Goal: Task Accomplishment & Management: Use online tool/utility

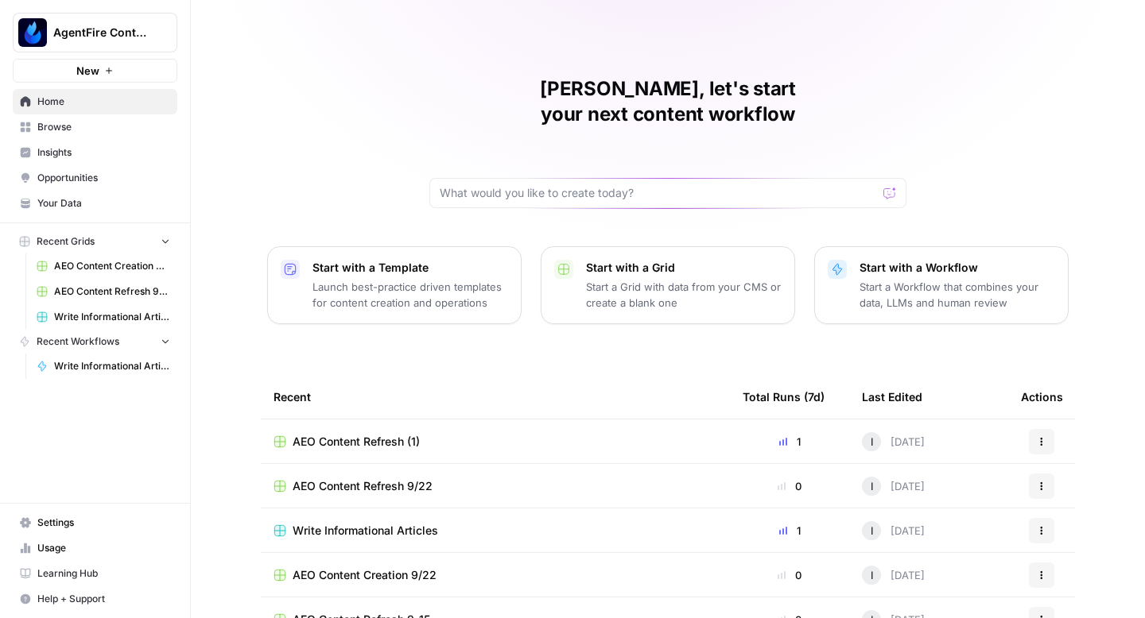
click at [354, 434] on span "AEO Content Refresh (1)" at bounding box center [356, 442] width 127 height 16
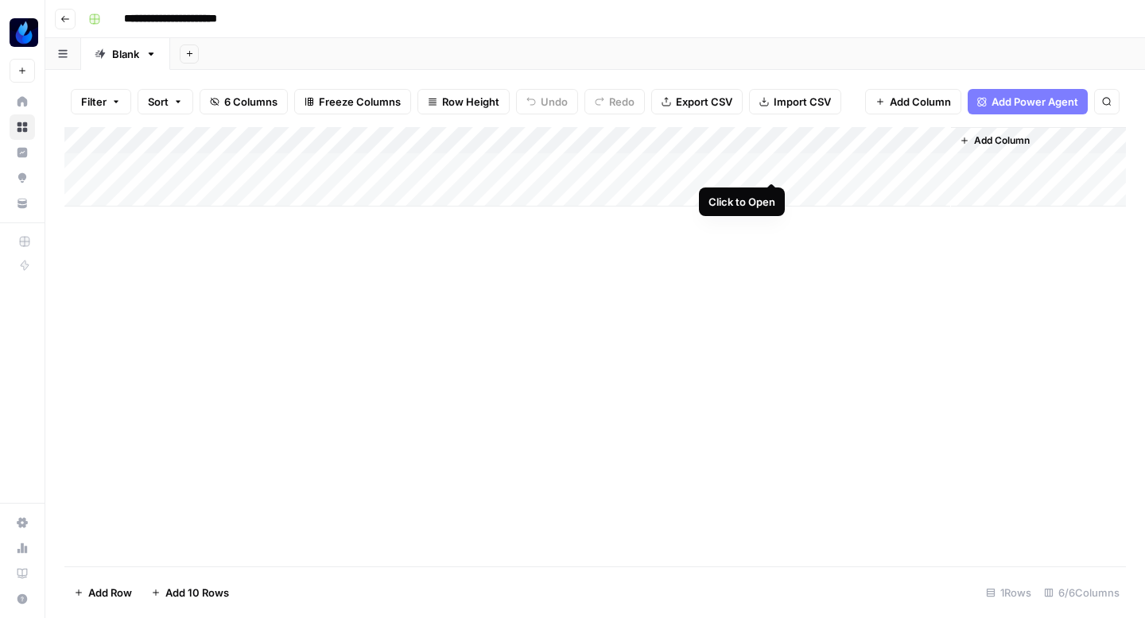
click at [768, 163] on div "Add Column" at bounding box center [594, 166] width 1061 height 79
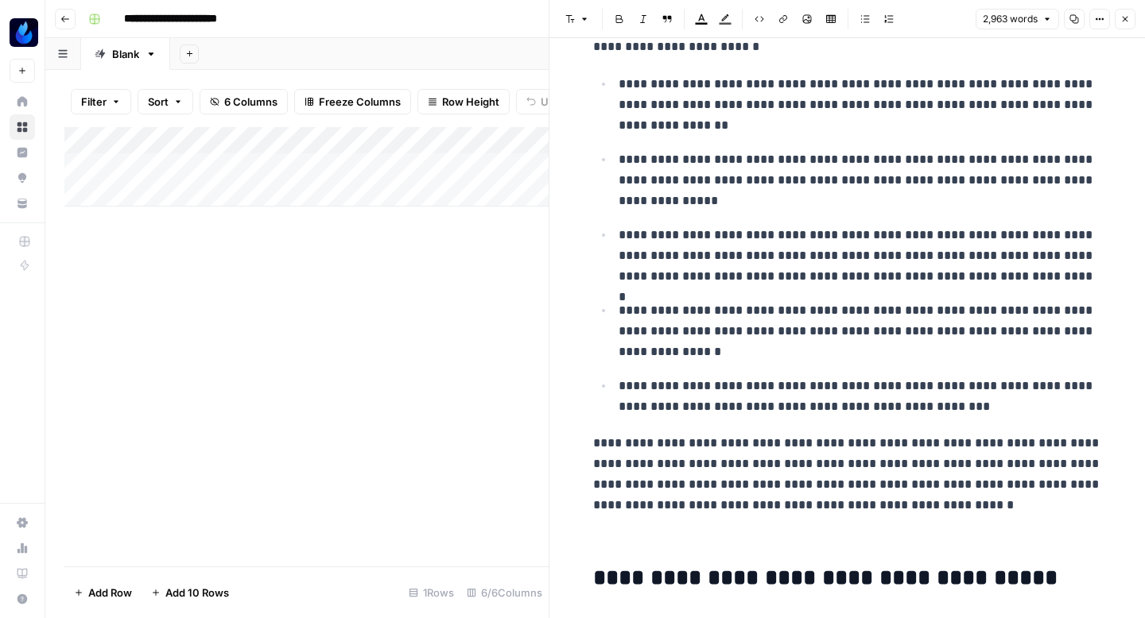
scroll to position [3049, 0]
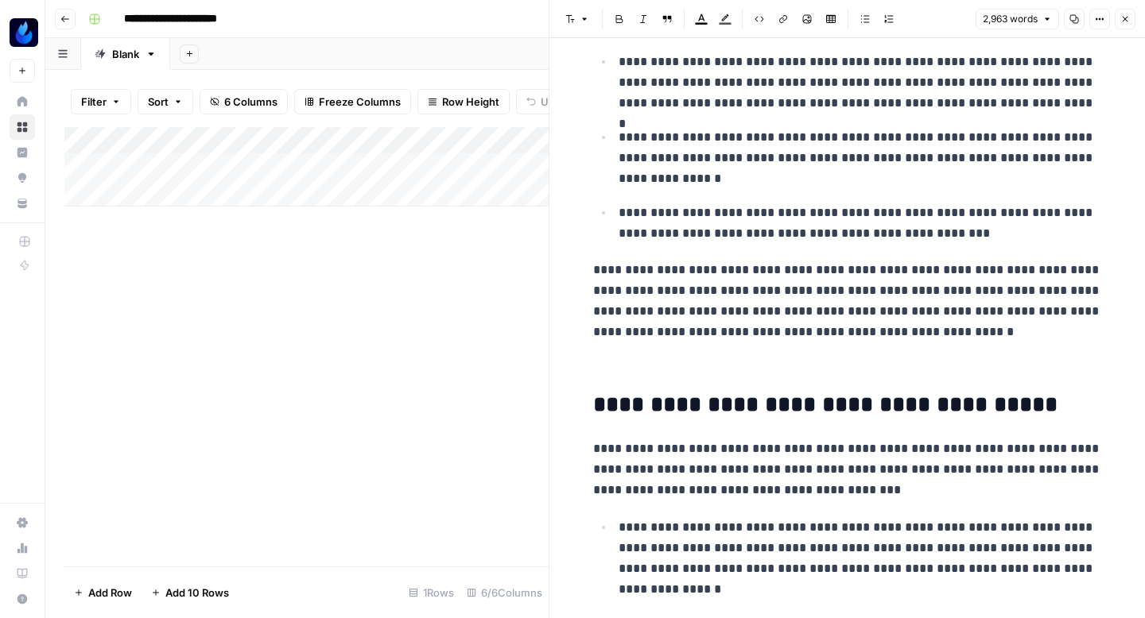
click at [1130, 19] on button "Close" at bounding box center [1124, 19] width 21 height 21
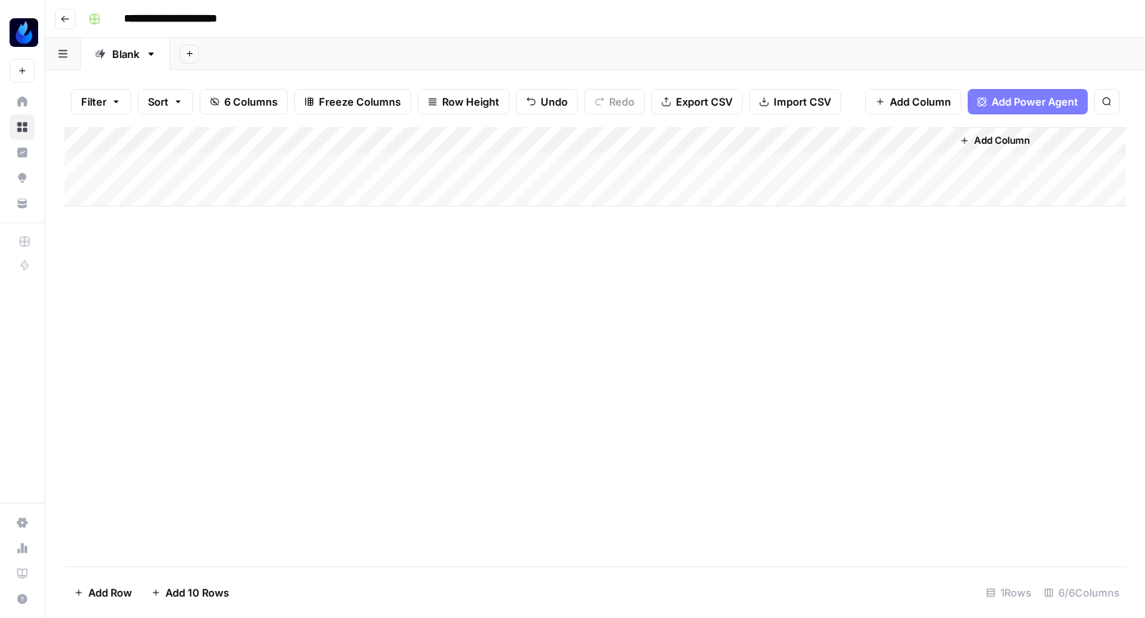
click at [68, 25] on button "Go back" at bounding box center [65, 19] width 21 height 21
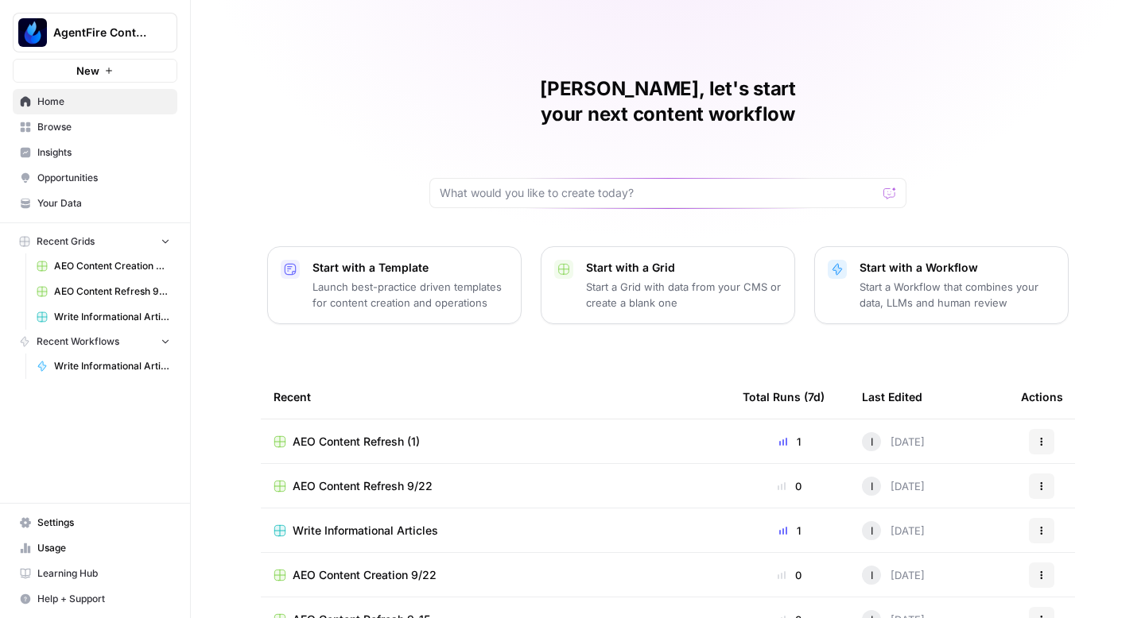
click at [87, 134] on span "Browse" at bounding box center [103, 127] width 133 height 14
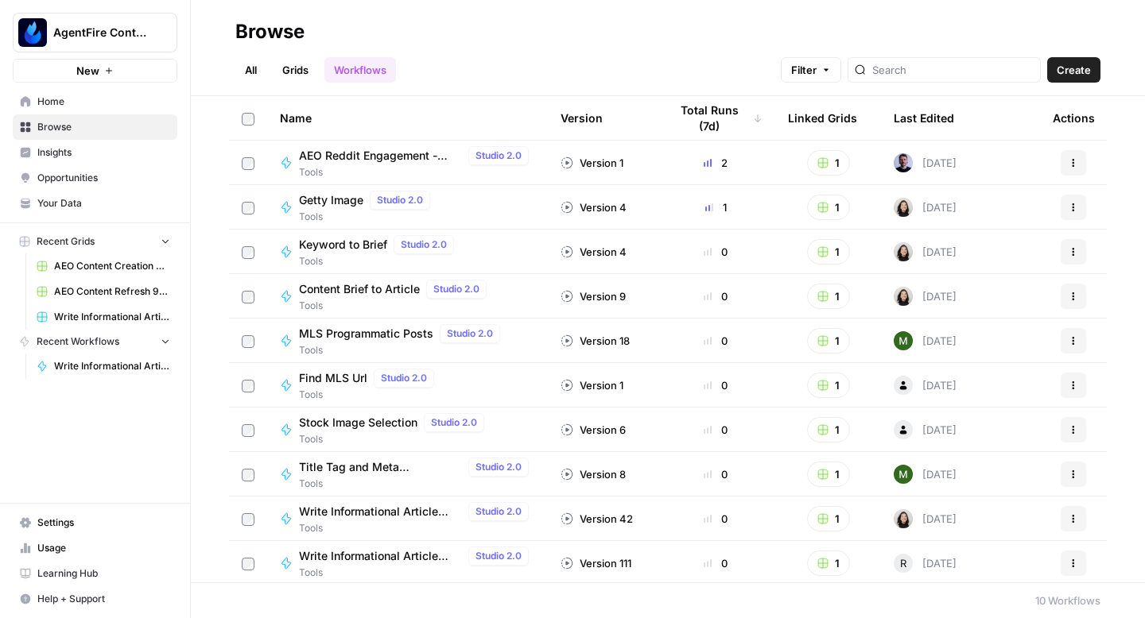
click at [252, 61] on link "All" at bounding box center [250, 69] width 31 height 25
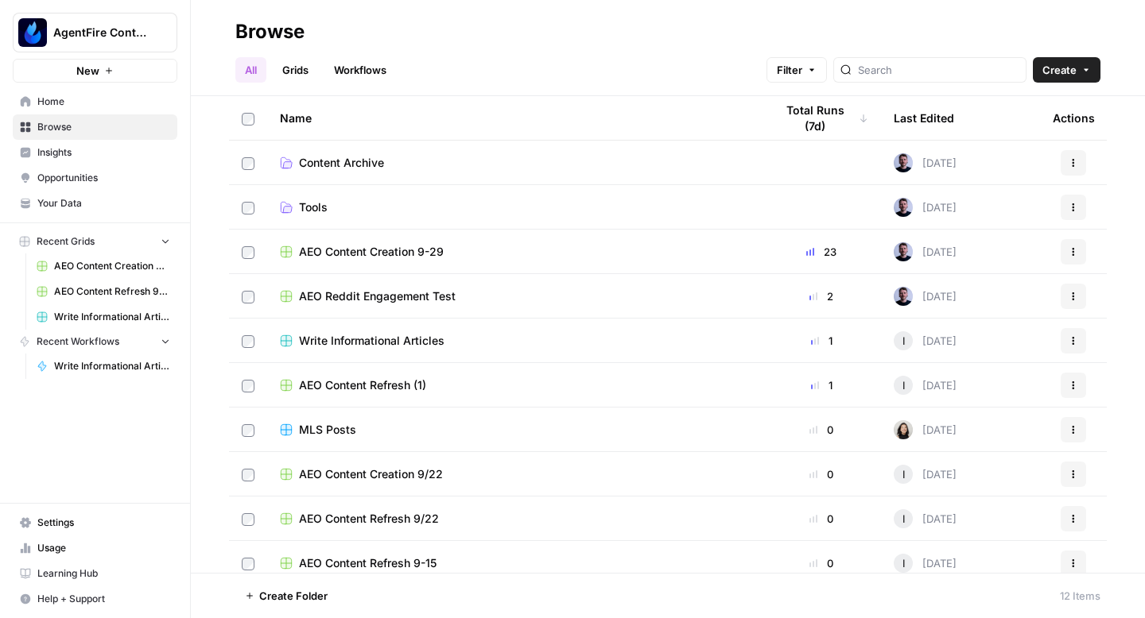
click at [241, 250] on td at bounding box center [248, 252] width 38 height 44
drag, startPoint x: 333, startPoint y: 242, endPoint x: 323, endPoint y: 280, distance: 38.8
click at [323, 280] on tbody "Content Archive [DATE] Actions Tools [DATE] Actions AEO Content Creation 9-29 2…" at bounding box center [668, 408] width 878 height 534
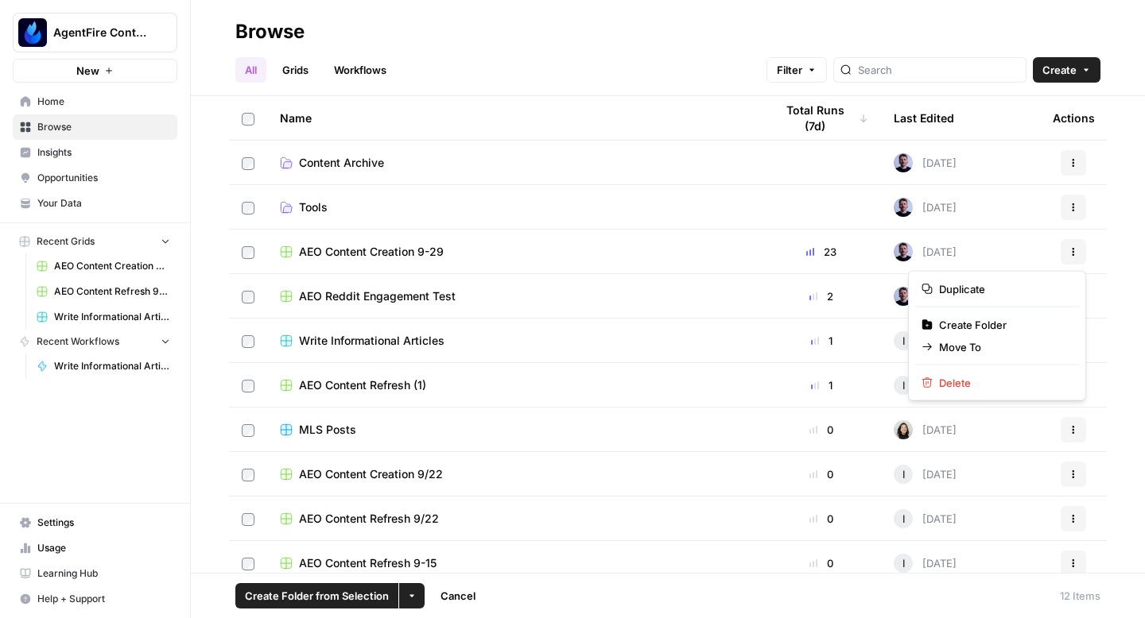
click at [1076, 250] on icon "button" at bounding box center [1073, 252] width 10 height 10
click at [971, 351] on span "Move To" at bounding box center [1002, 347] width 127 height 16
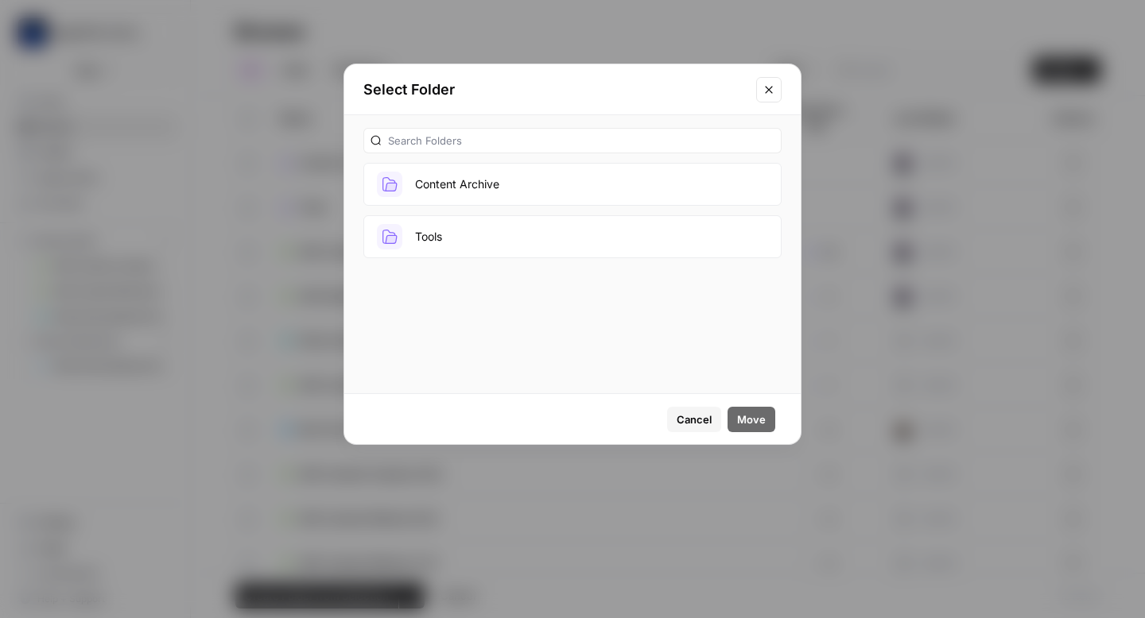
click at [589, 186] on button "Content Archive" at bounding box center [572, 184] width 418 height 43
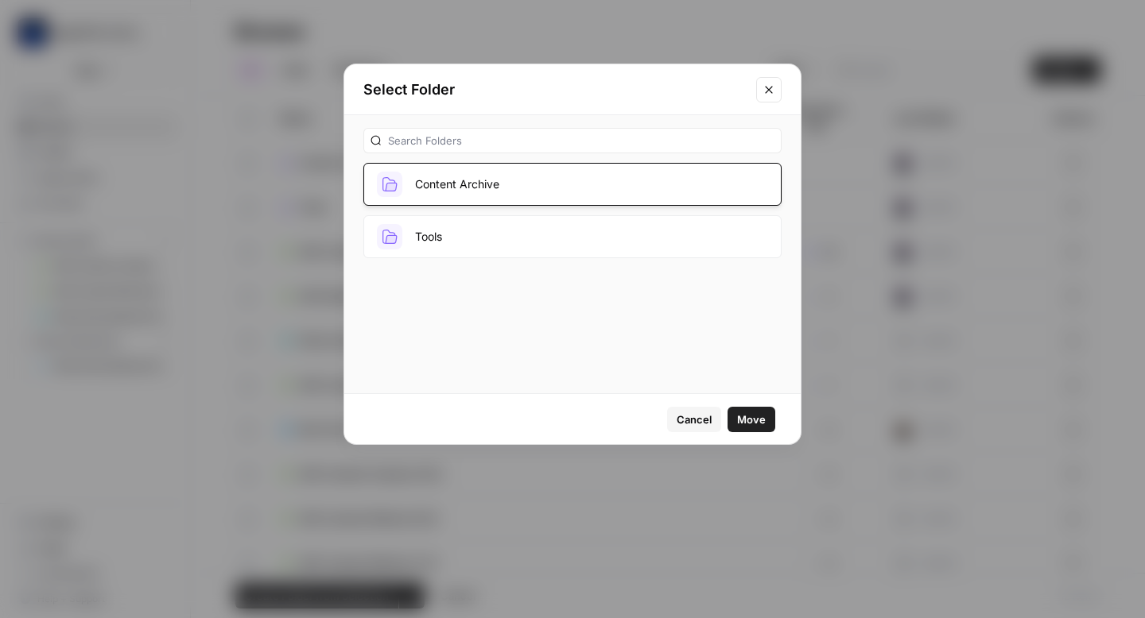
click at [746, 413] on span "Move" at bounding box center [751, 420] width 29 height 16
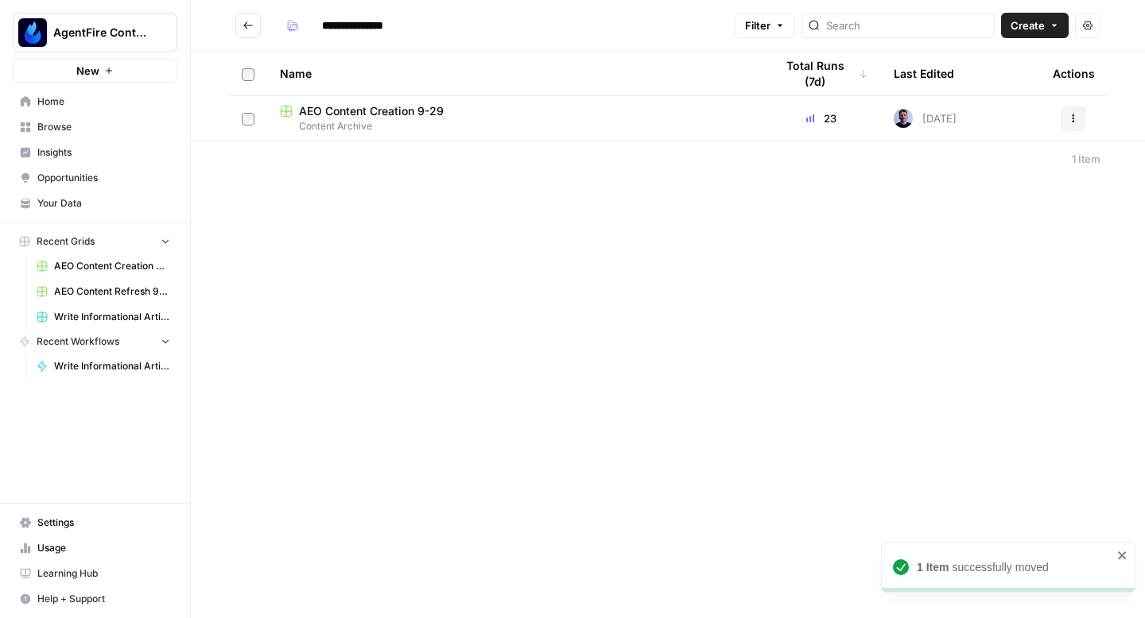
click at [248, 25] on icon "Go back" at bounding box center [248, 24] width 10 height 7
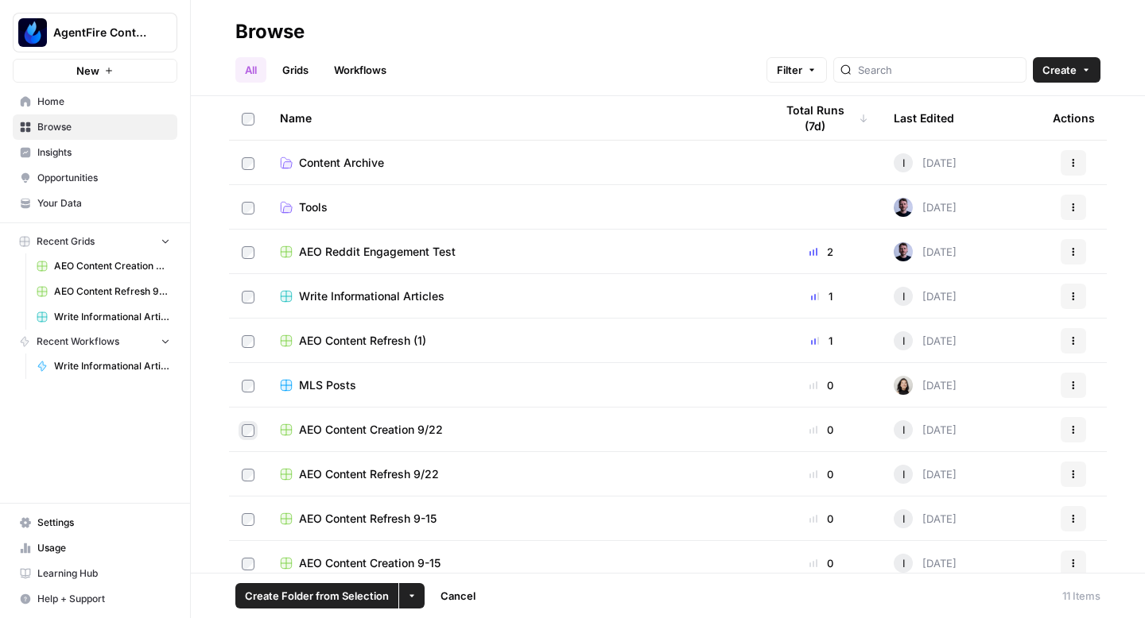
scroll to position [57, 0]
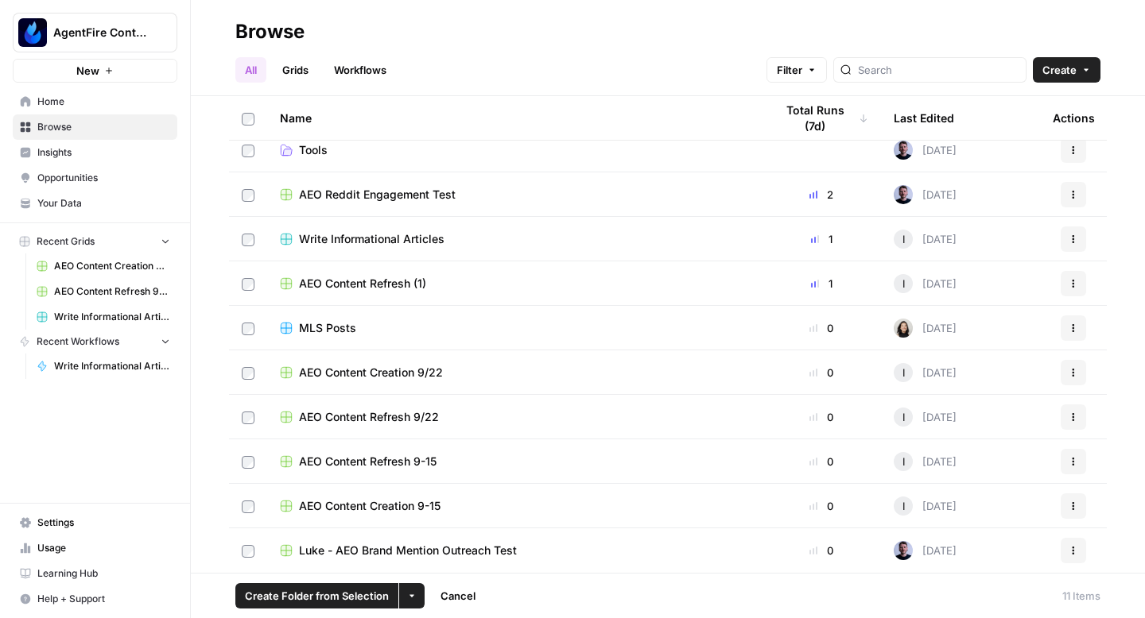
click at [245, 452] on td at bounding box center [248, 462] width 38 height 44
click at [409, 597] on icon "button" at bounding box center [412, 596] width 10 height 10
click at [436, 534] on span "Move to" at bounding box center [449, 537] width 40 height 16
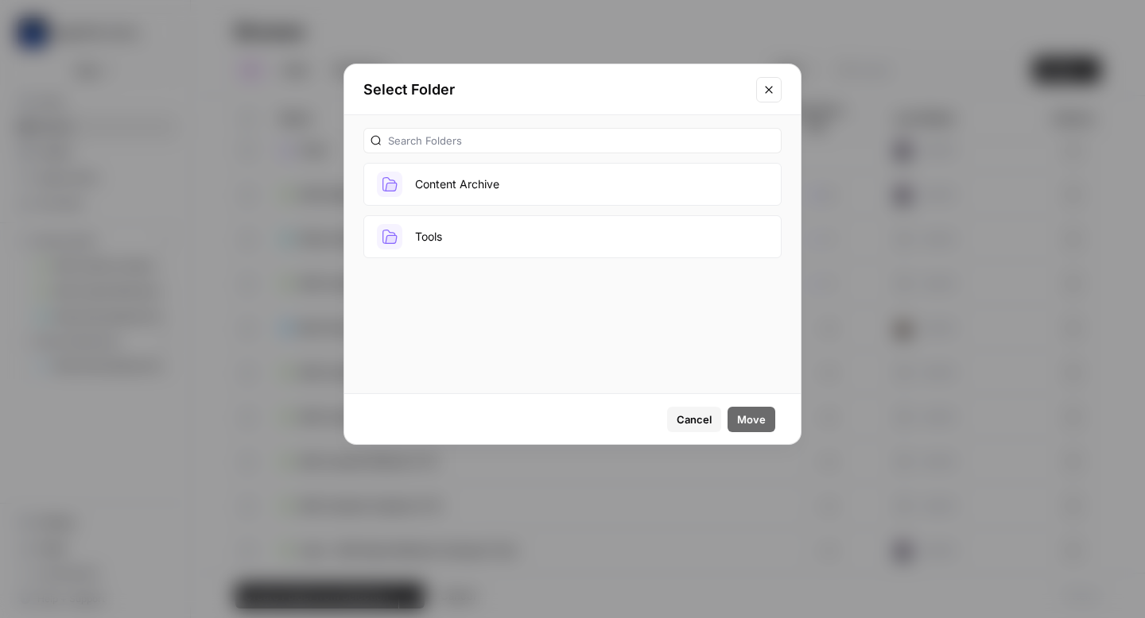
click at [504, 180] on button "Content Archive" at bounding box center [572, 184] width 418 height 43
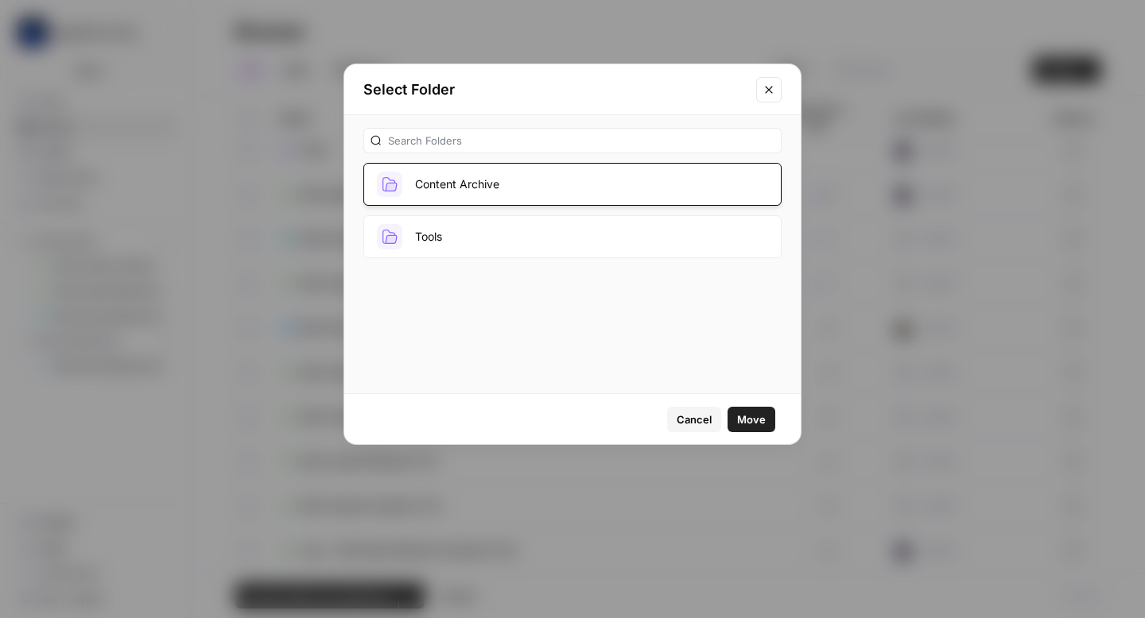
click at [745, 420] on span "Move" at bounding box center [751, 420] width 29 height 16
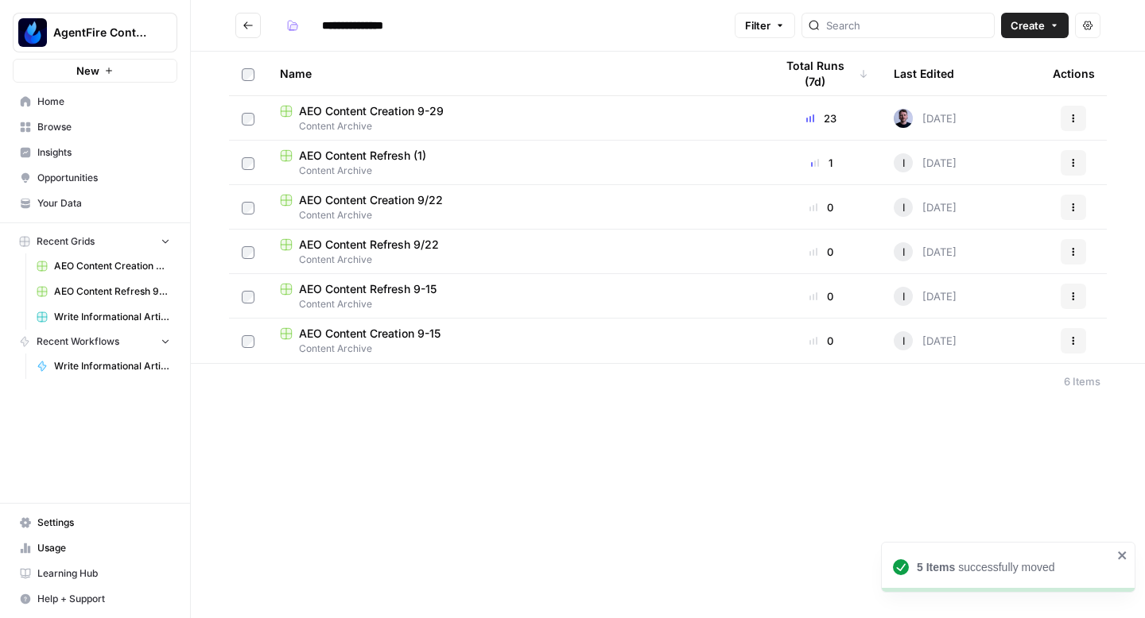
click at [249, 18] on button "Go back" at bounding box center [247, 25] width 25 height 25
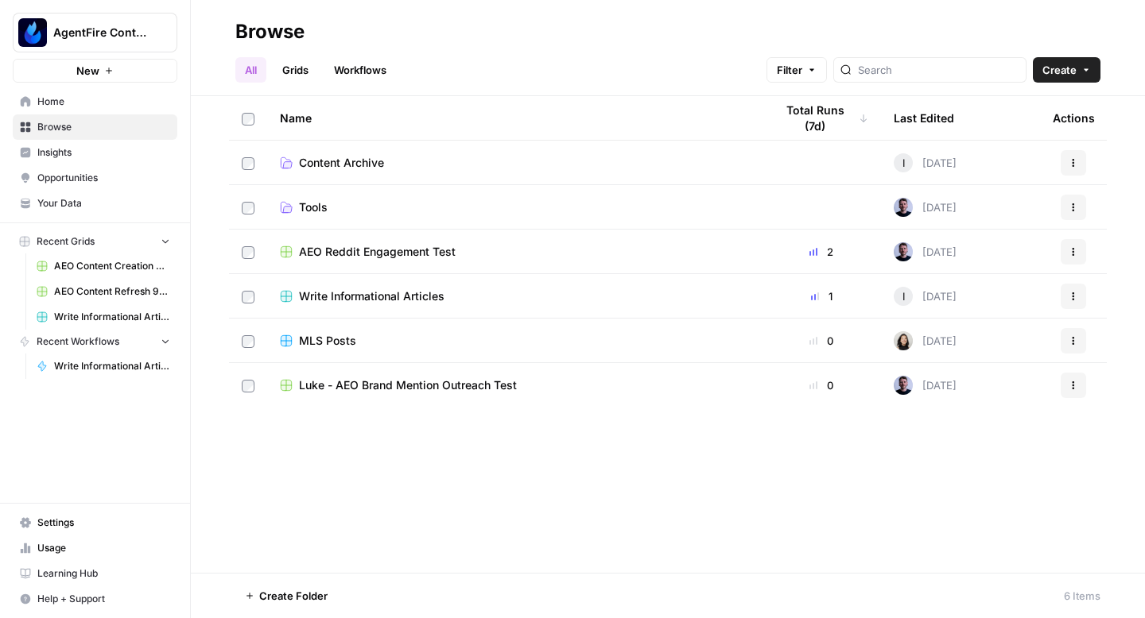
click at [347, 157] on span "Content Archive" at bounding box center [341, 163] width 85 height 16
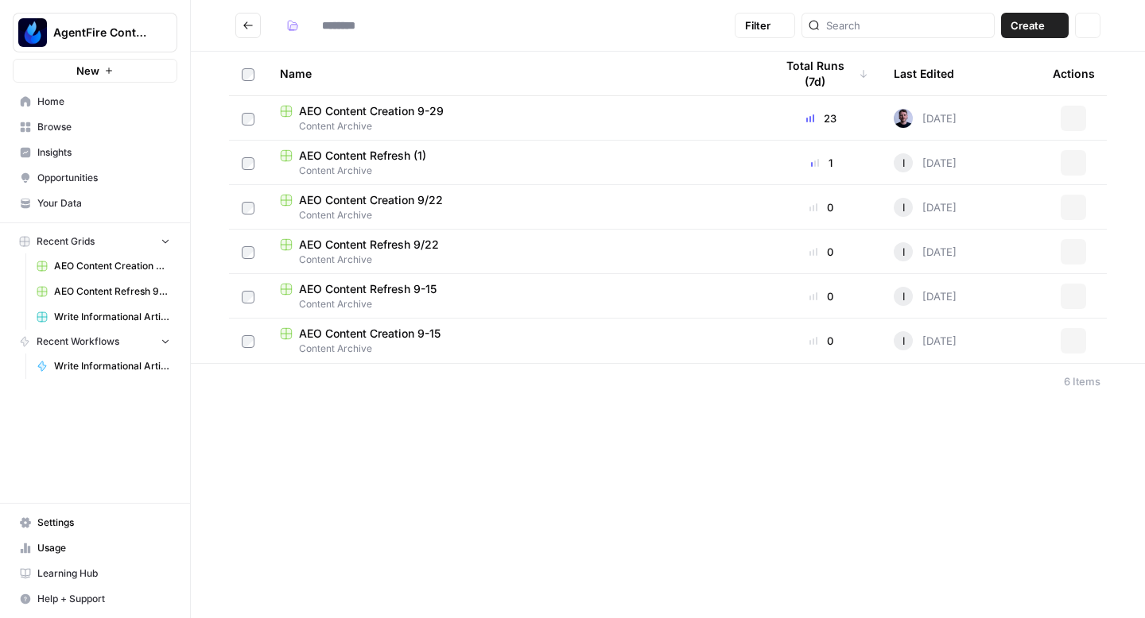
type input "**********"
click at [375, 107] on span "AEO Content Creation 9-29" at bounding box center [371, 111] width 145 height 16
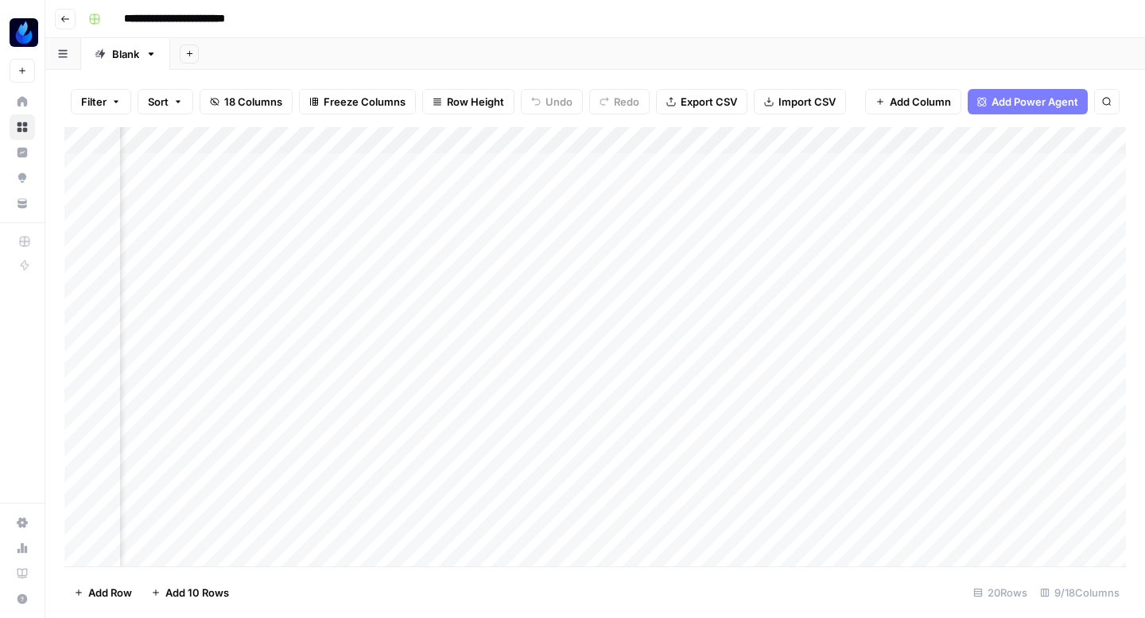
scroll to position [0, 641]
click at [738, 197] on div "Add Column" at bounding box center [594, 347] width 1061 height 440
click at [622, 278] on div "Add Column" at bounding box center [594, 347] width 1061 height 440
click at [616, 308] on div "Add Column" at bounding box center [594, 347] width 1061 height 440
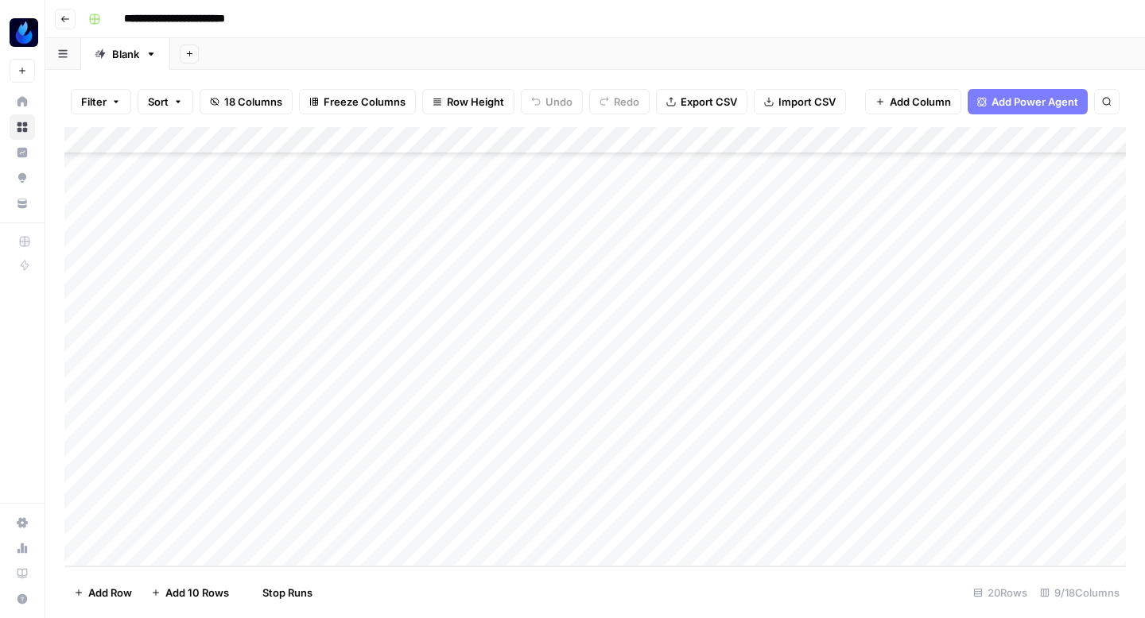
click at [620, 338] on div "Add Column" at bounding box center [594, 347] width 1061 height 440
click at [620, 361] on div "Add Column" at bounding box center [594, 347] width 1061 height 440
click at [618, 392] on div "Add Column" at bounding box center [594, 347] width 1061 height 440
click at [783, 164] on div "Add Column" at bounding box center [594, 347] width 1061 height 440
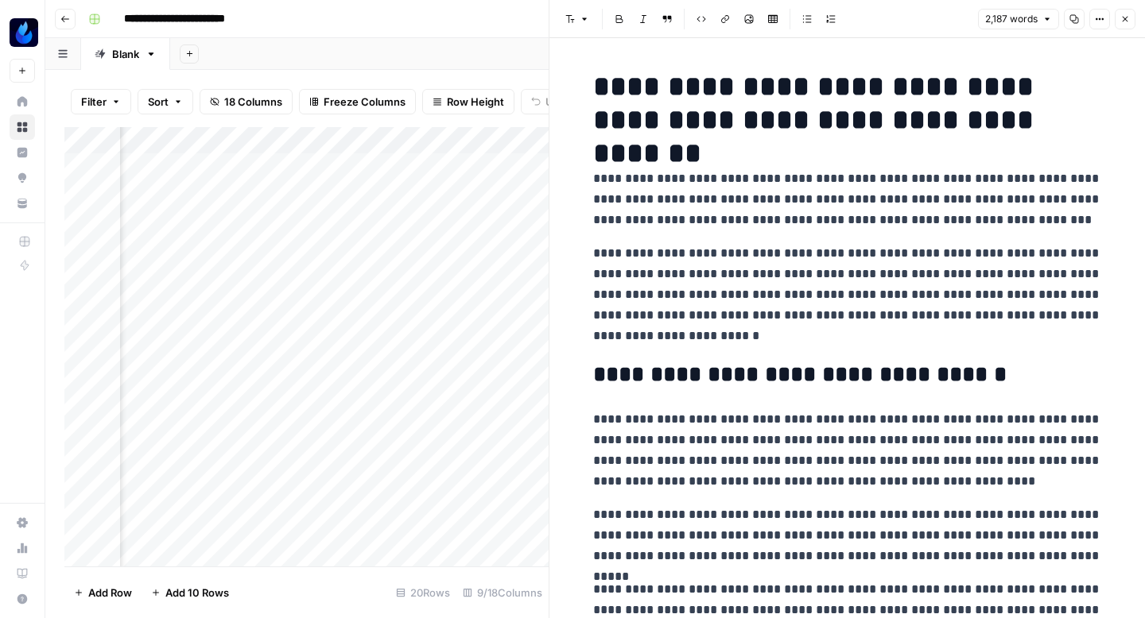
click at [1076, 25] on button "Copy" at bounding box center [1074, 19] width 21 height 21
